Goal: Complete application form

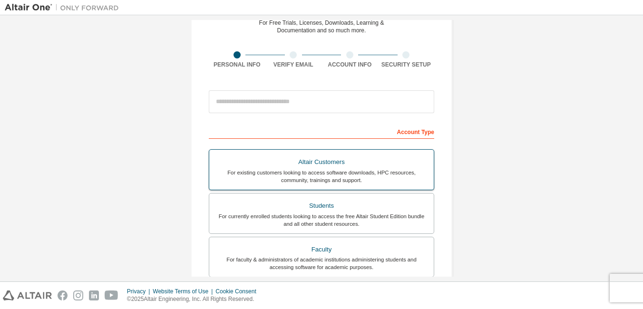
scroll to position [63, 0]
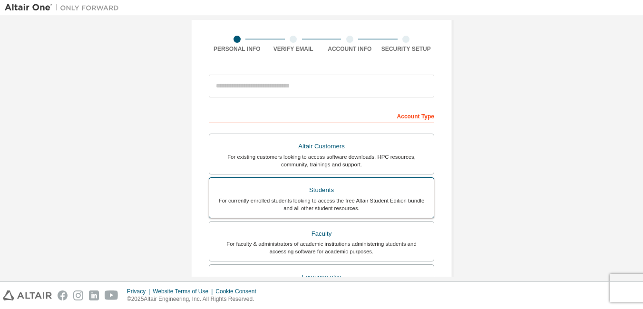
click at [334, 190] on div "Students" at bounding box center [321, 190] width 213 height 13
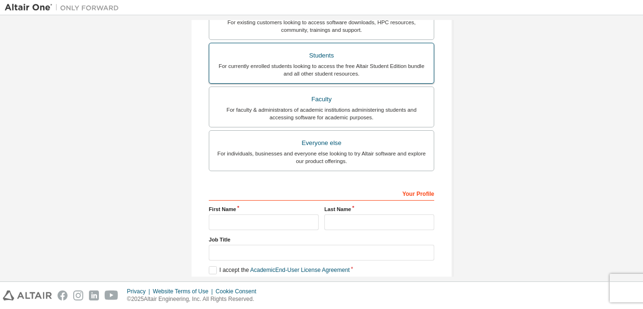
scroll to position [272, 0]
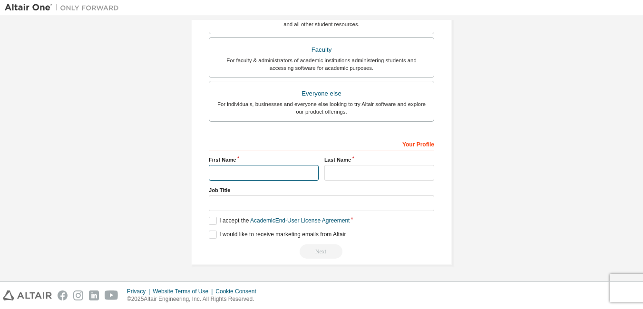
click at [277, 171] on input "text" at bounding box center [264, 173] width 110 height 16
type input "*"
type input "********"
click at [356, 173] on input "text" at bounding box center [379, 173] width 110 height 16
type input "********"
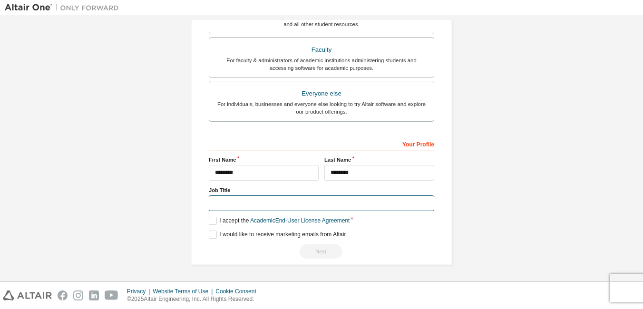
click at [300, 202] on input "text" at bounding box center [321, 203] width 225 height 16
type input "*******"
click at [213, 219] on label "I accept the Academic End-User License Agreement" at bounding box center [279, 221] width 141 height 8
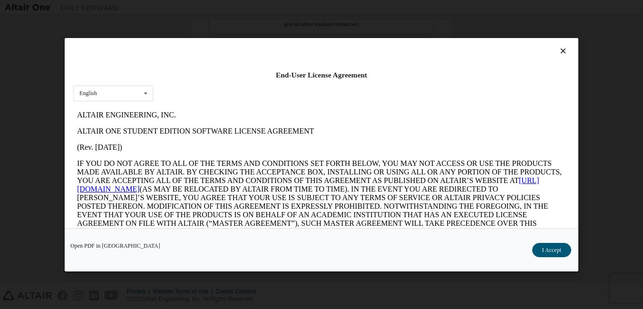
scroll to position [0, 0]
click at [552, 244] on button "I Accept" at bounding box center [551, 250] width 39 height 14
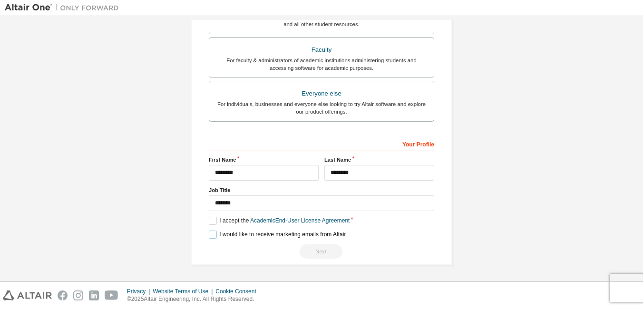
click at [209, 233] on label "I would like to receive marketing emails from Altair" at bounding box center [277, 235] width 137 height 8
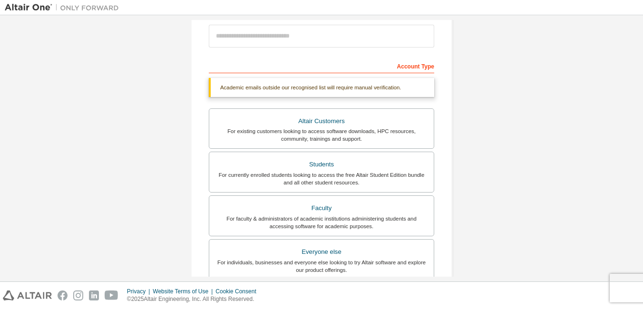
scroll to position [66, 0]
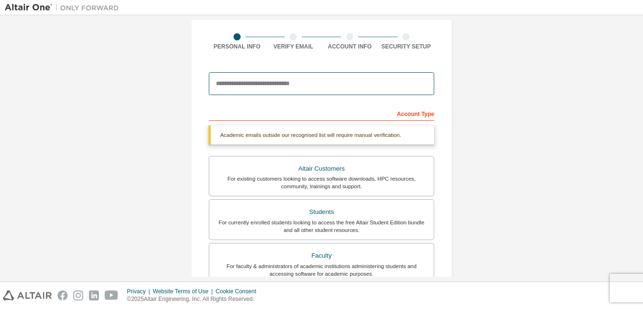
click at [263, 87] on input "email" at bounding box center [321, 83] width 225 height 23
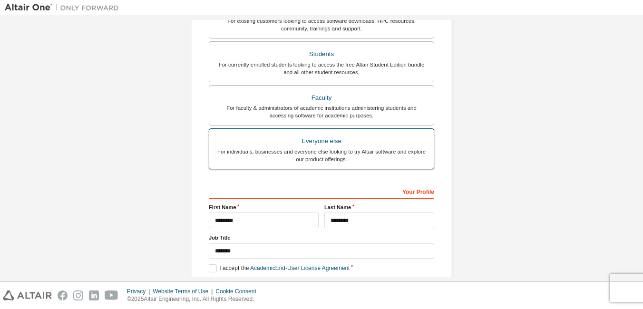
scroll to position [247, 0]
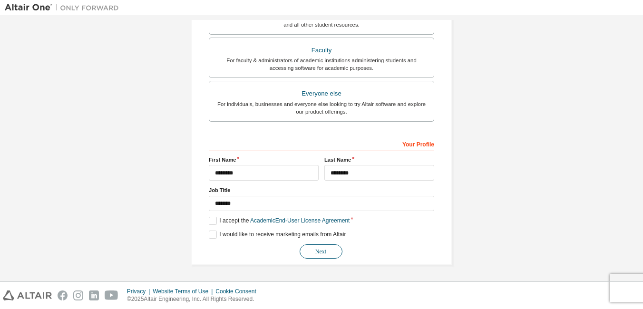
type input "**********"
click at [319, 250] on button "Next" at bounding box center [321, 251] width 43 height 14
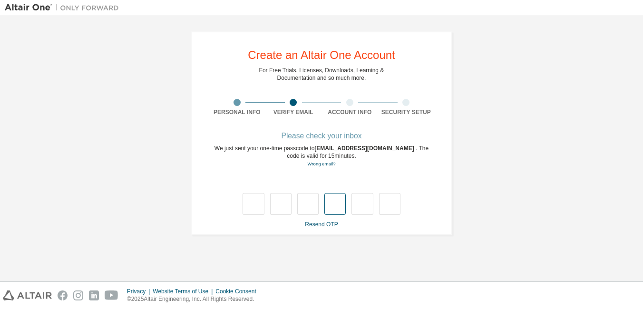
type input "*"
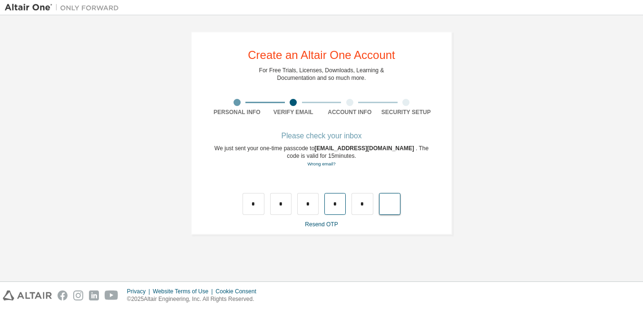
type input "*"
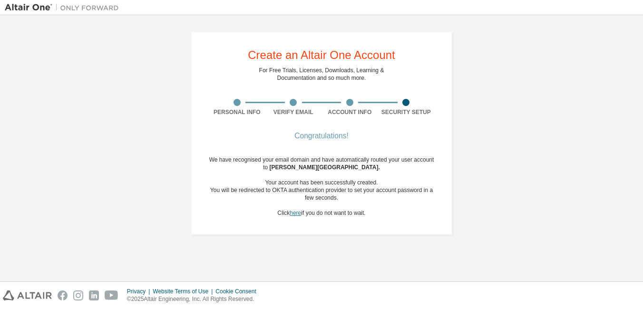
click at [291, 214] on link "here" at bounding box center [295, 213] width 11 height 7
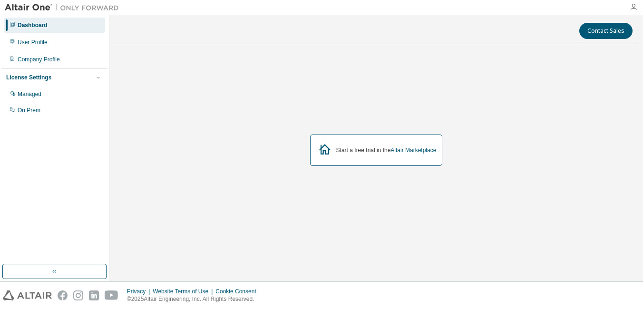
click at [636, 6] on icon "button" at bounding box center [634, 7] width 8 height 8
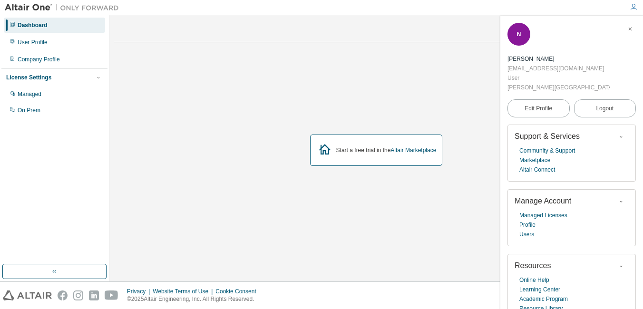
click at [636, 6] on icon "button" at bounding box center [634, 7] width 8 height 8
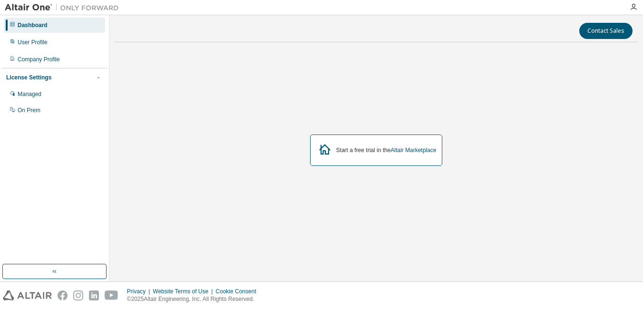
click at [326, 147] on icon at bounding box center [324, 149] width 17 height 17
click at [38, 27] on div "Dashboard" at bounding box center [33, 25] width 30 height 8
click at [37, 25] on div "Dashboard" at bounding box center [33, 25] width 30 height 8
click at [402, 148] on link "Altair Marketplace" at bounding box center [413, 150] width 46 height 7
